Goal: Task Accomplishment & Management: Manage account settings

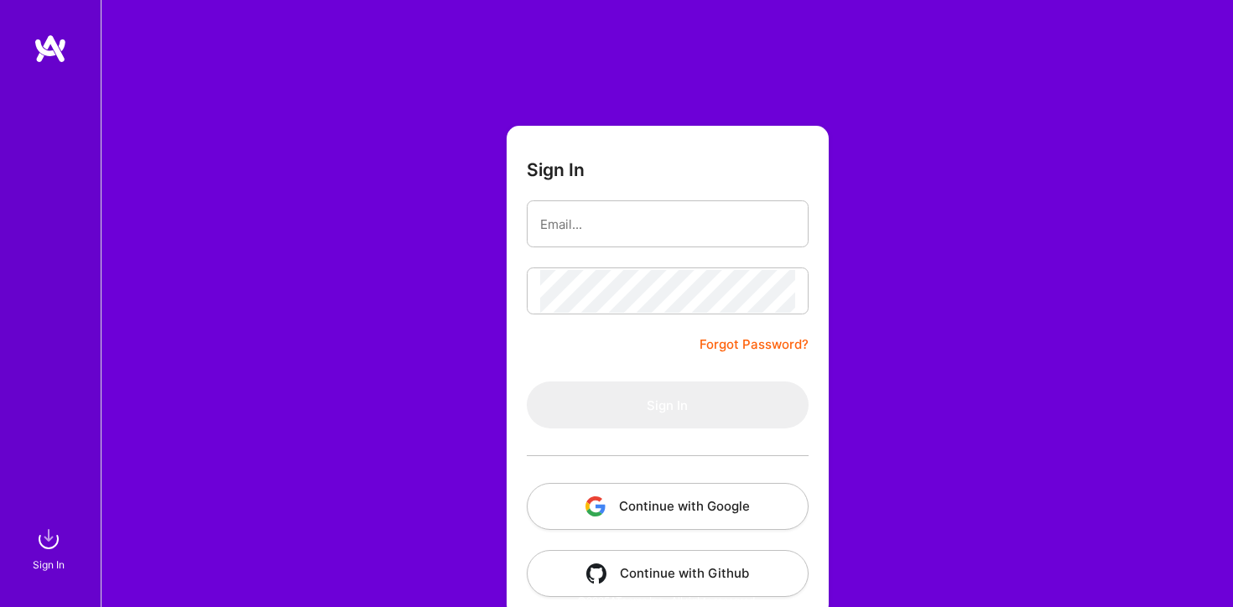
click at [730, 498] on button "Continue with Google" at bounding box center [668, 506] width 282 height 47
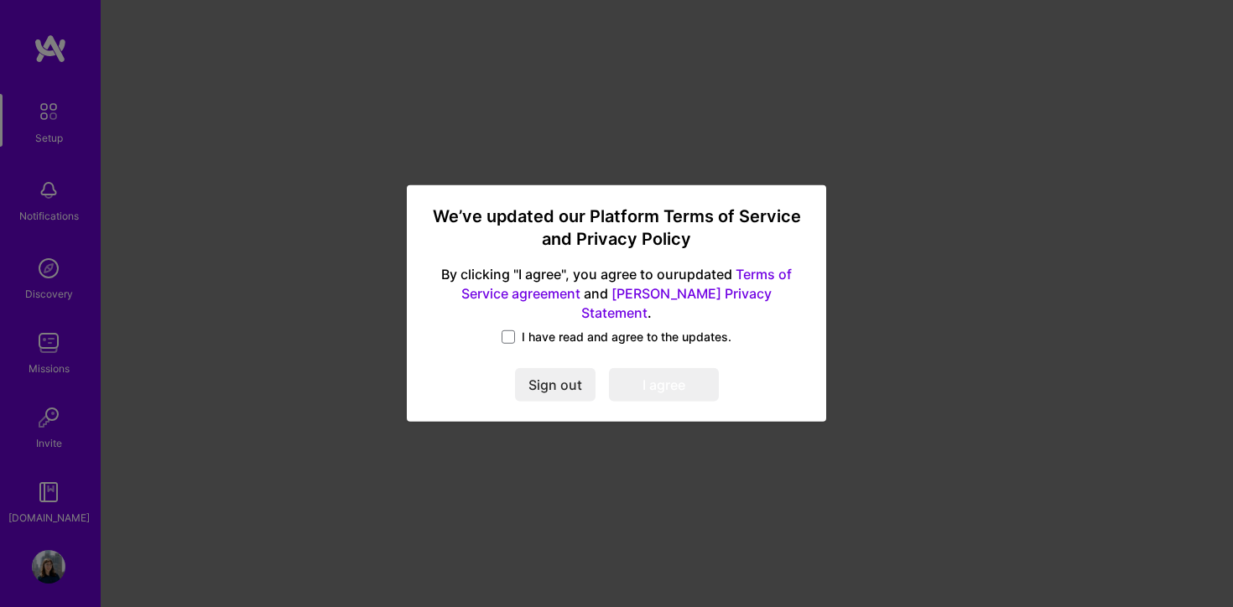
click at [530, 330] on span "I have read and agree to the updates." at bounding box center [627, 337] width 210 height 17
click at [0, 0] on input "I have read and agree to the updates." at bounding box center [0, 0] width 0 height 0
click at [663, 379] on button "I agree" at bounding box center [664, 386] width 110 height 34
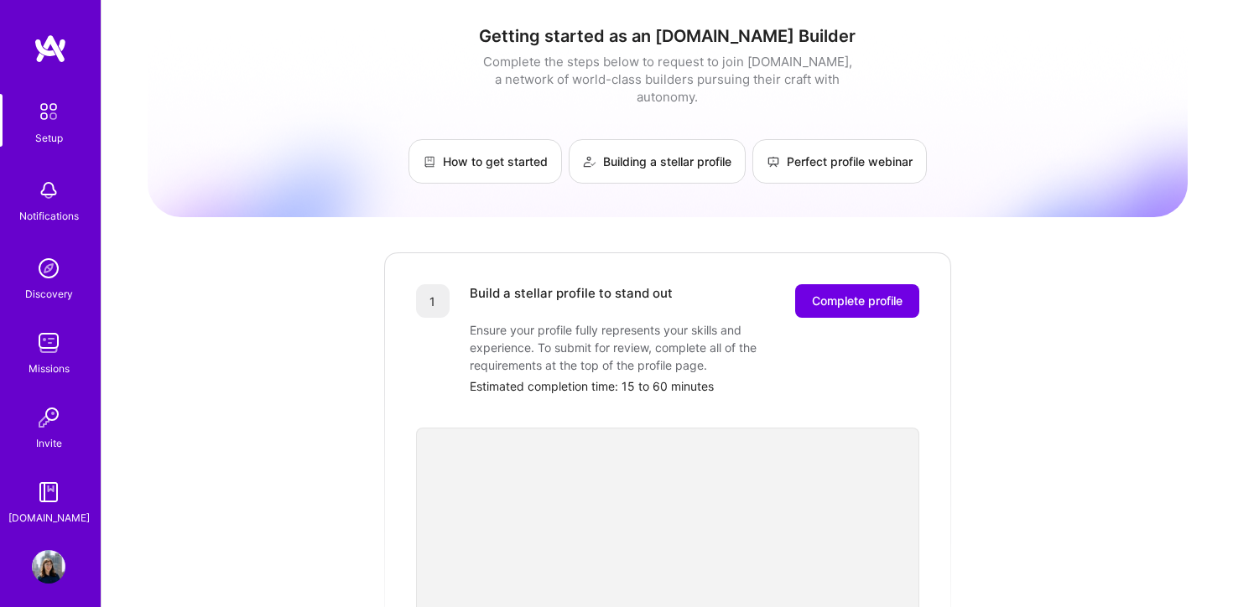
click at [48, 282] on img at bounding box center [49, 269] width 34 height 34
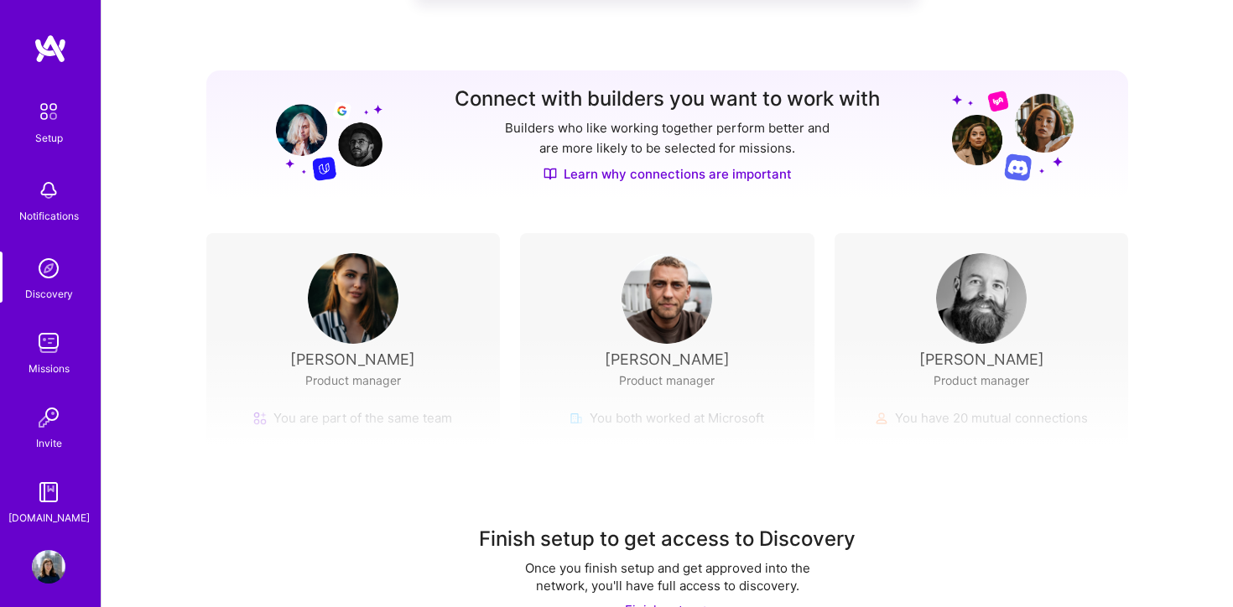
scroll to position [158, 0]
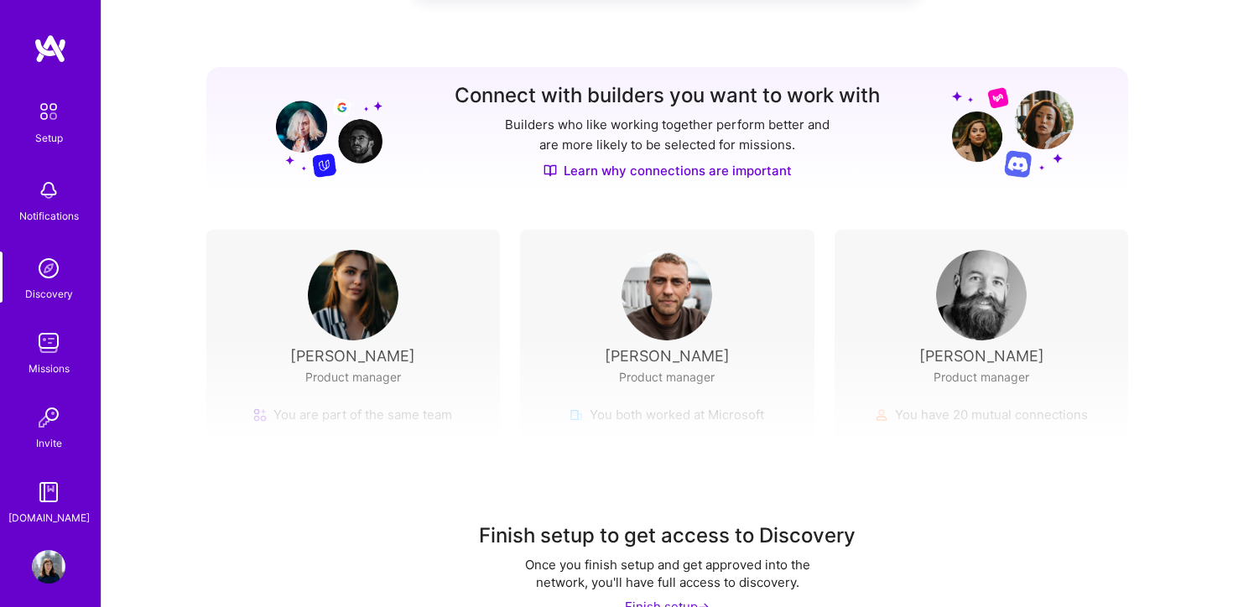
click at [51, 353] on img at bounding box center [49, 343] width 34 height 34
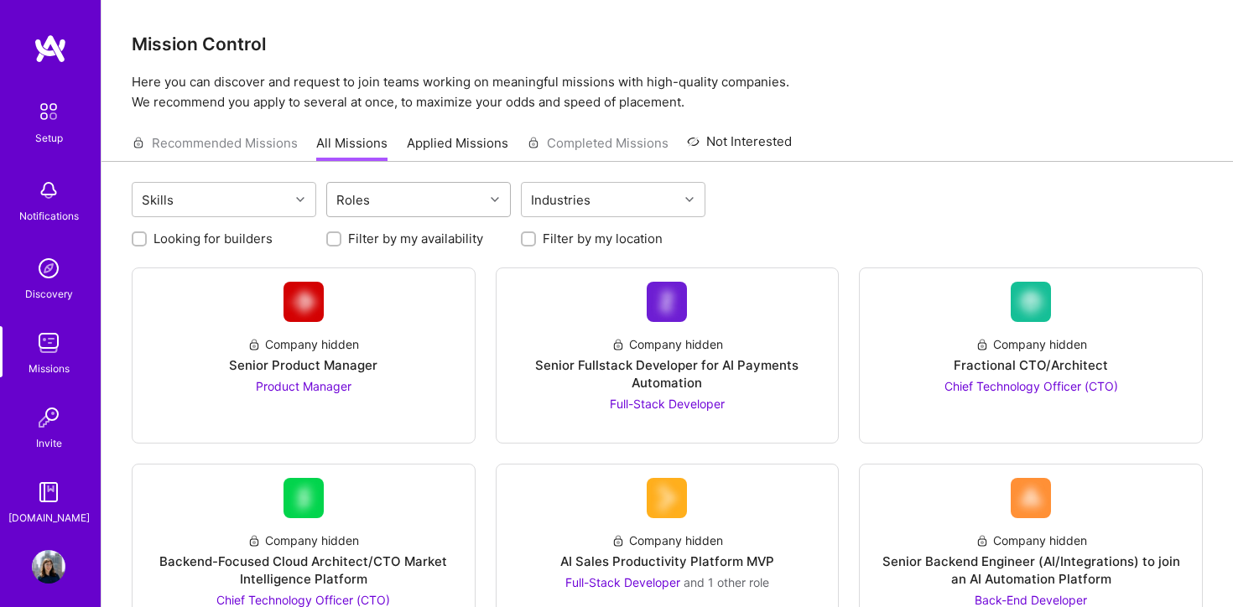
click at [479, 195] on div "Roles" at bounding box center [405, 200] width 157 height 34
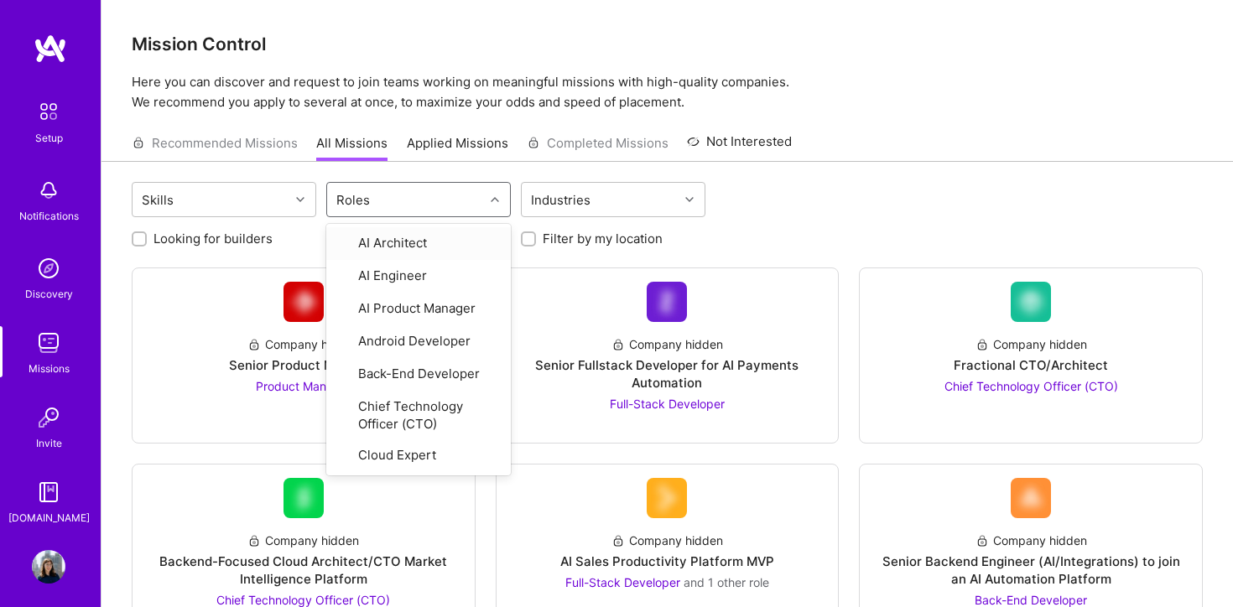
click at [479, 195] on div "Roles" at bounding box center [405, 200] width 157 height 34
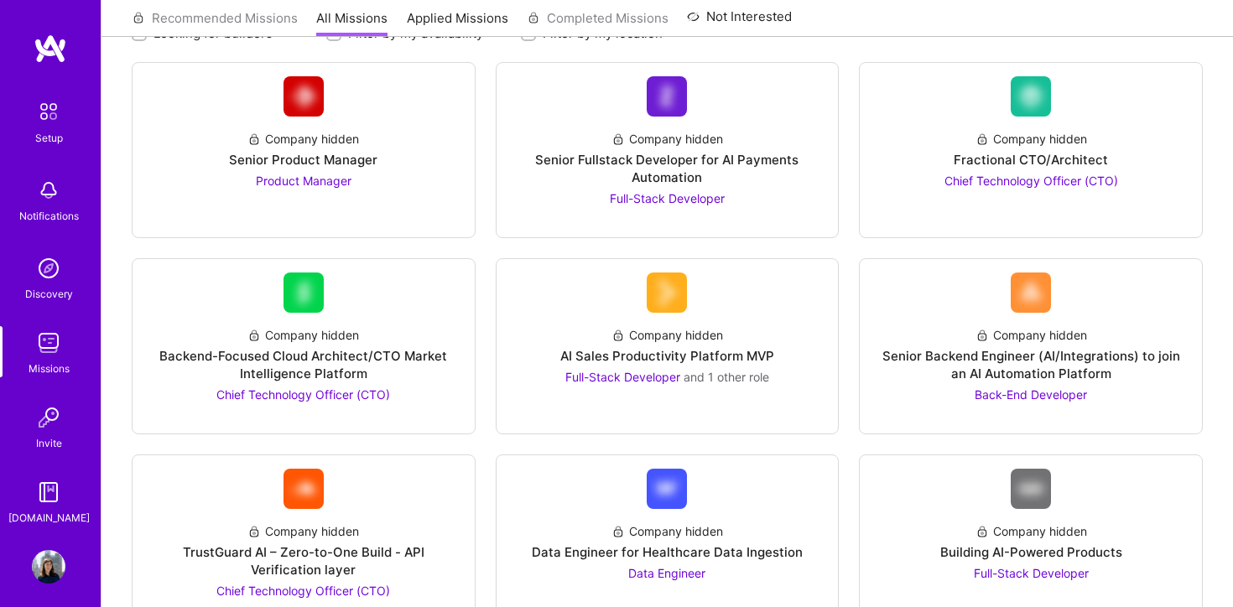
scroll to position [207, 0]
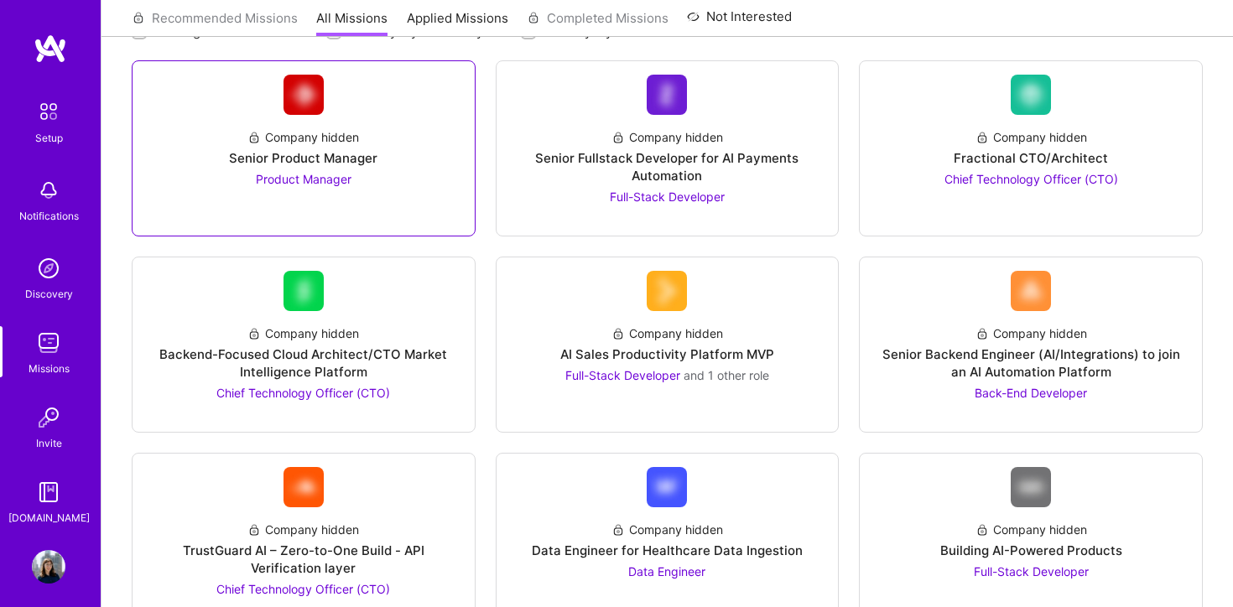
click at [413, 183] on div "Company hidden Senior Product Manager Product Manager" at bounding box center [303, 151] width 315 height 73
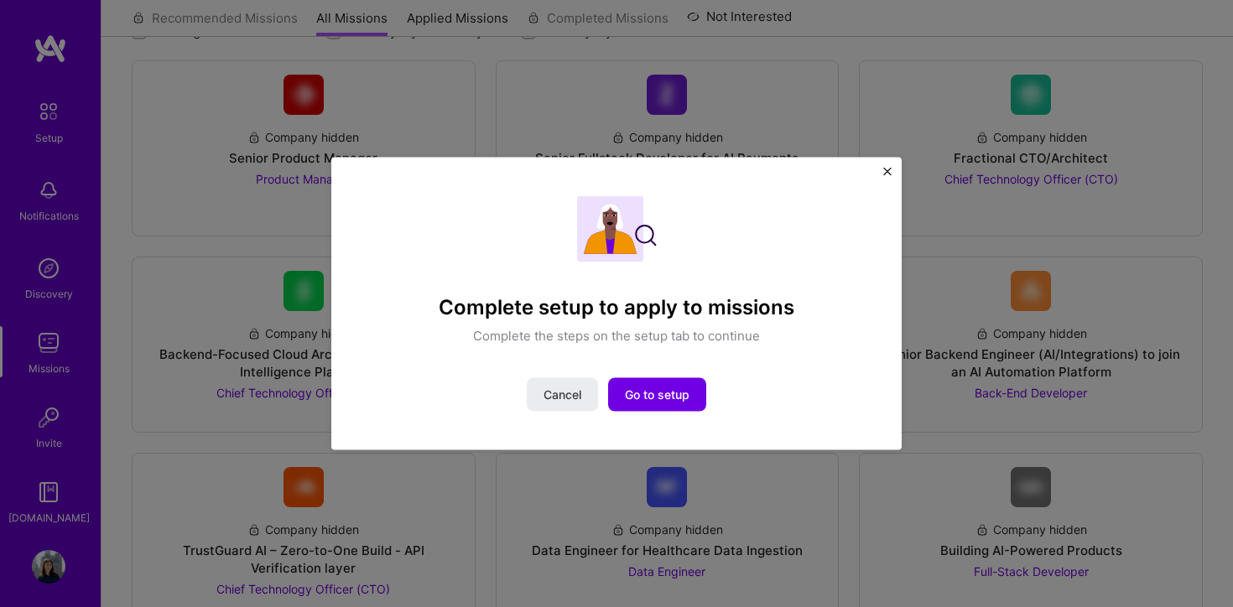
click at [885, 173] on img "Close" at bounding box center [887, 172] width 8 height 8
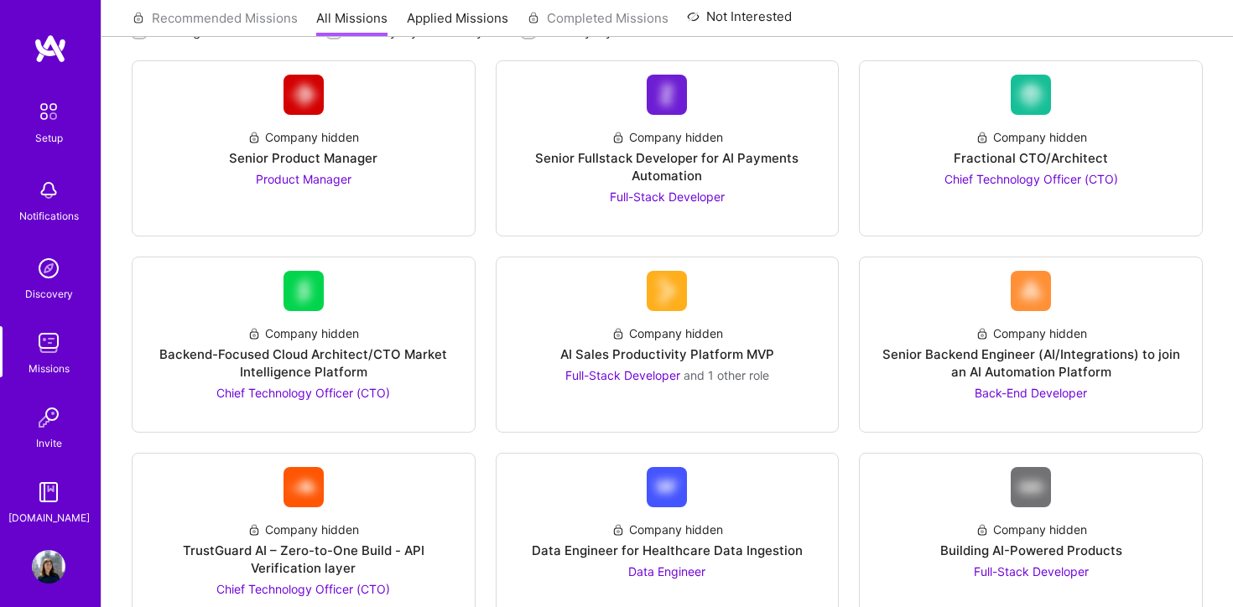
click at [65, 122] on img at bounding box center [48, 111] width 35 height 35
